Goal: Information Seeking & Learning: Check status

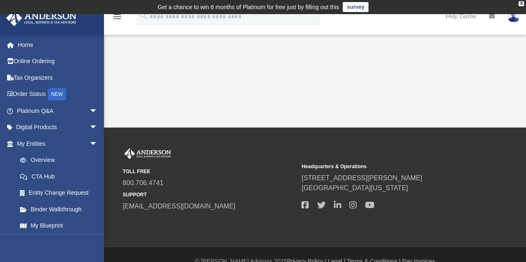
click at [89, 110] on span "arrow_drop_down" at bounding box center [97, 111] width 17 height 17
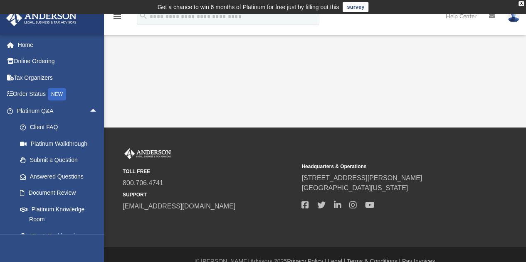
click at [65, 180] on link "Answered Questions" at bounding box center [61, 176] width 99 height 17
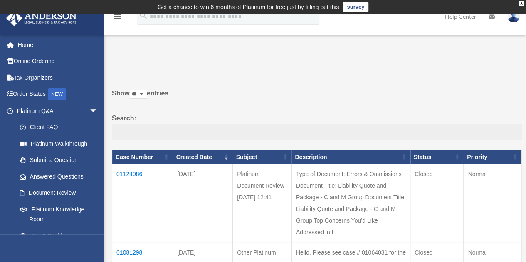
click at [129, 175] on td "01124986" at bounding box center [142, 203] width 61 height 79
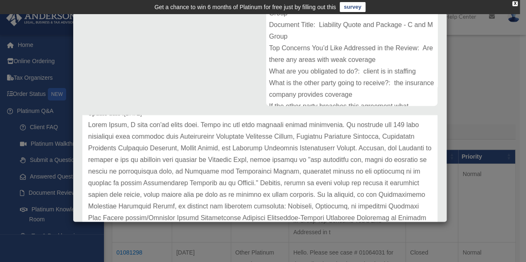
scroll to position [40, 0]
click at [198, 124] on p at bounding box center [260, 247] width 344 height 256
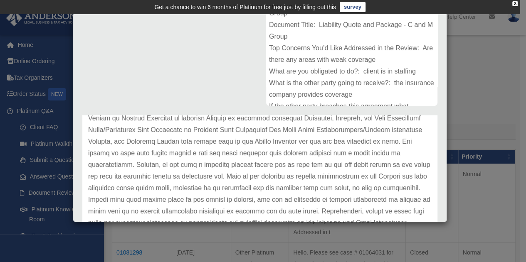
scroll to position [235, 0]
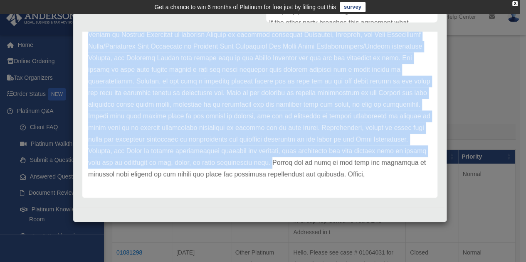
click at [136, 164] on p at bounding box center [260, 52] width 344 height 256
copy p "Thank you for your document review submission. We reviewed the 162 page submiss…"
